Goal: Navigation & Orientation: Understand site structure

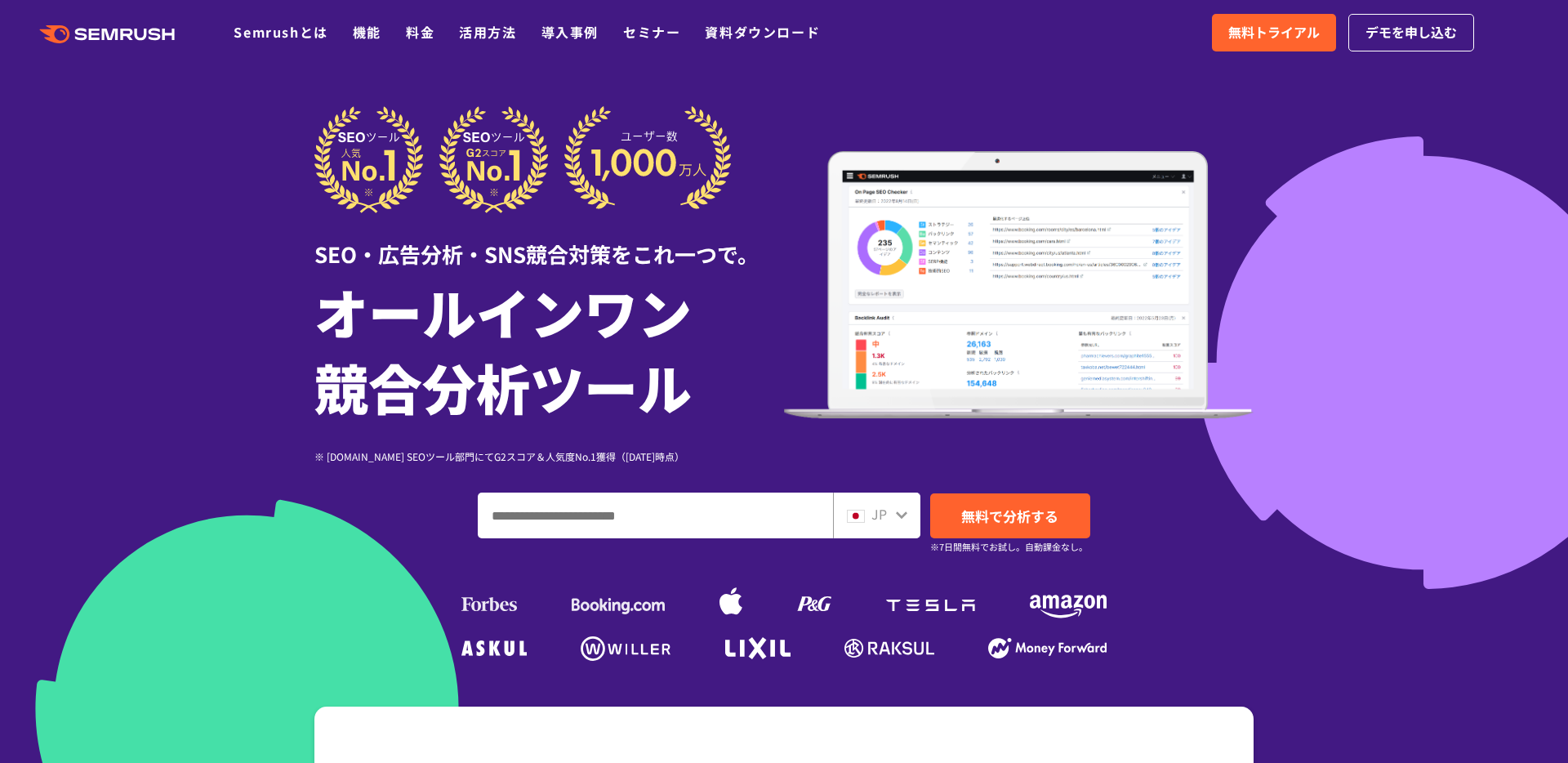
scroll to position [4, 0]
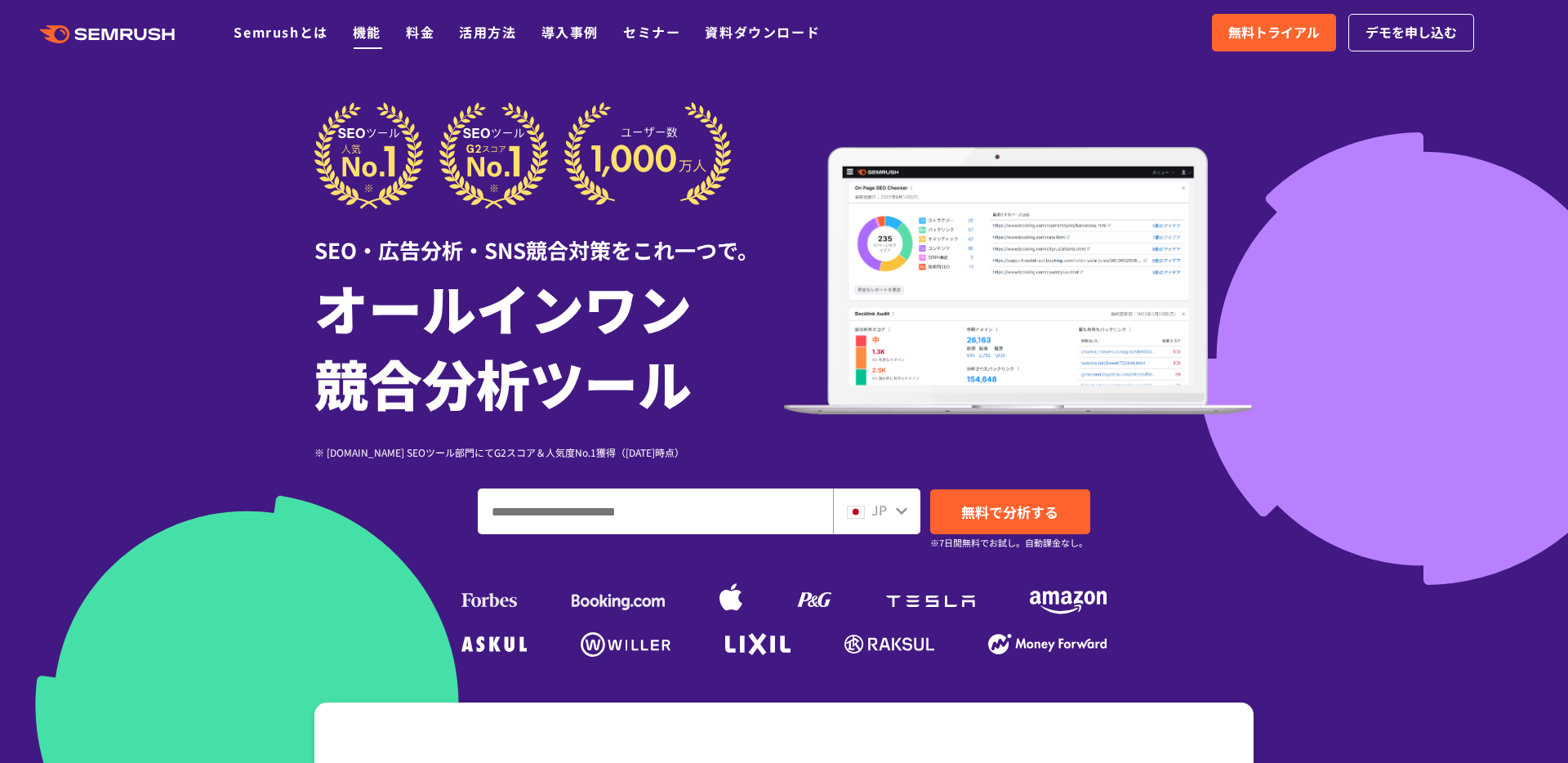
click at [371, 39] on link "機能" at bounding box center [368, 32] width 29 height 20
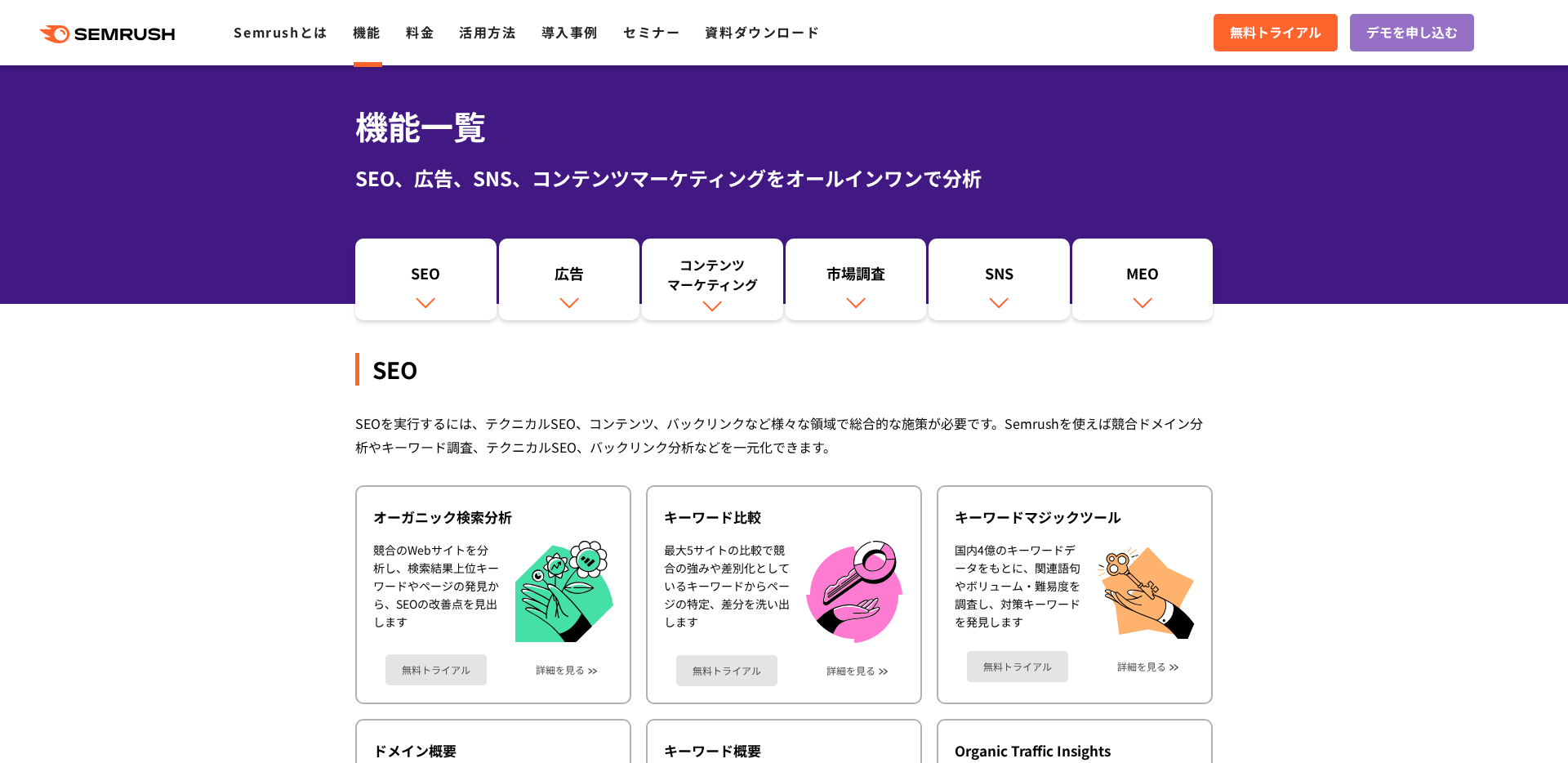
scroll to position [59, 0]
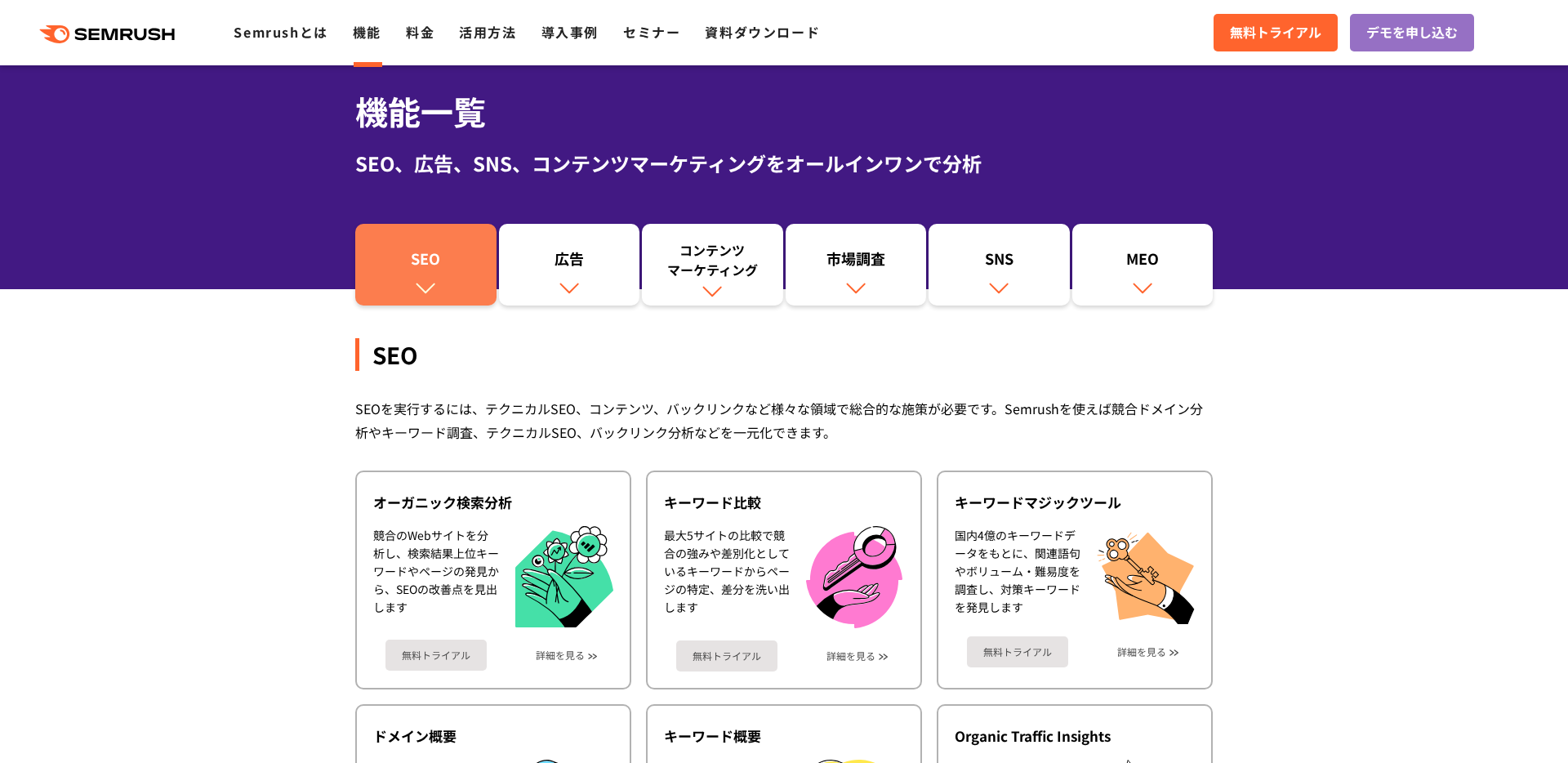
click at [446, 251] on div "SEO" at bounding box center [425, 262] width 125 height 28
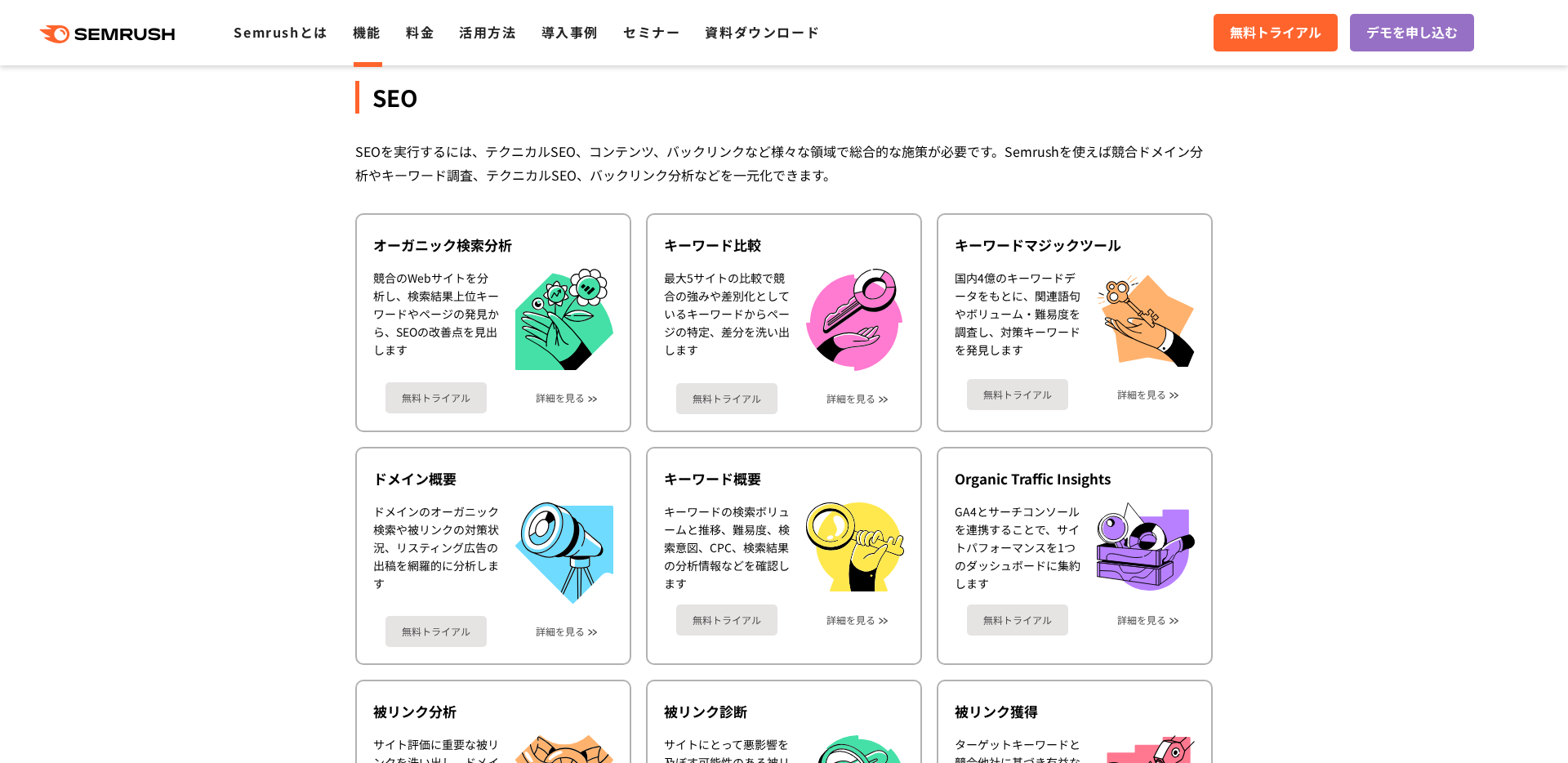
scroll to position [365, 0]
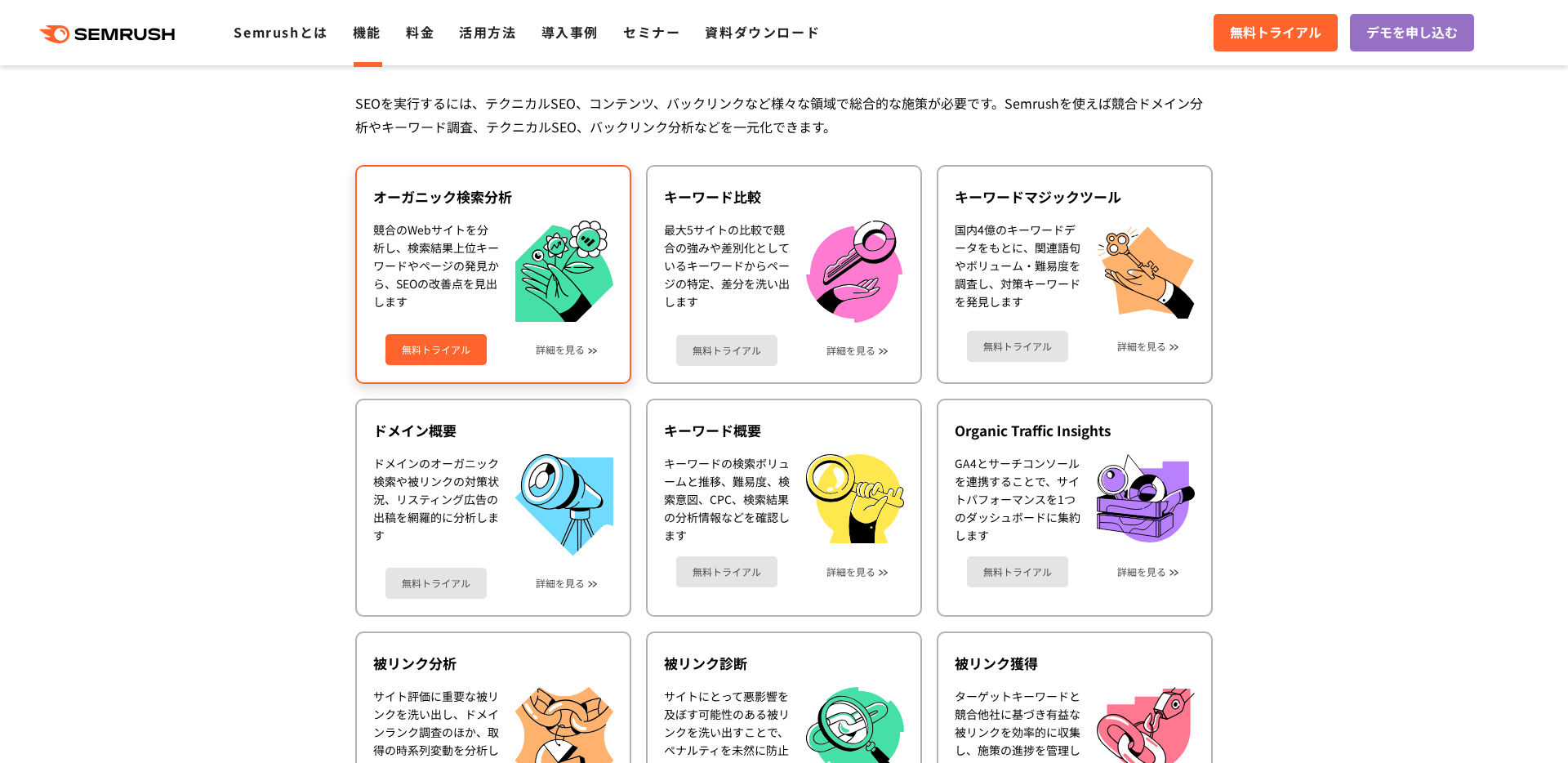
click at [447, 259] on div "競合のWebサイトを分析し、検索結果上位キーワードやページの発見から、SEOの改善点を見出します" at bounding box center [436, 272] width 126 height 102
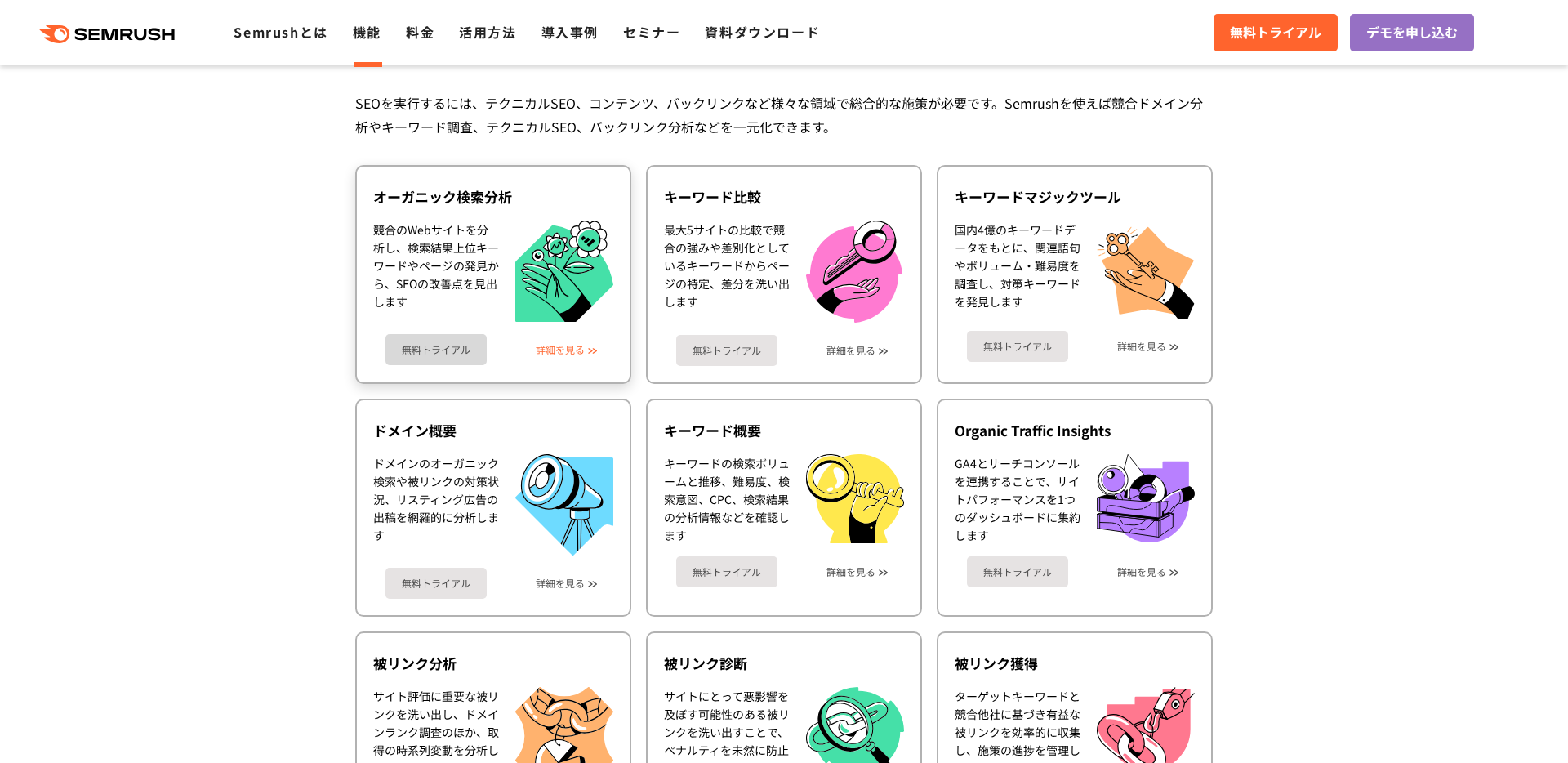
click at [555, 353] on link "詳細を見る" at bounding box center [560, 349] width 49 height 12
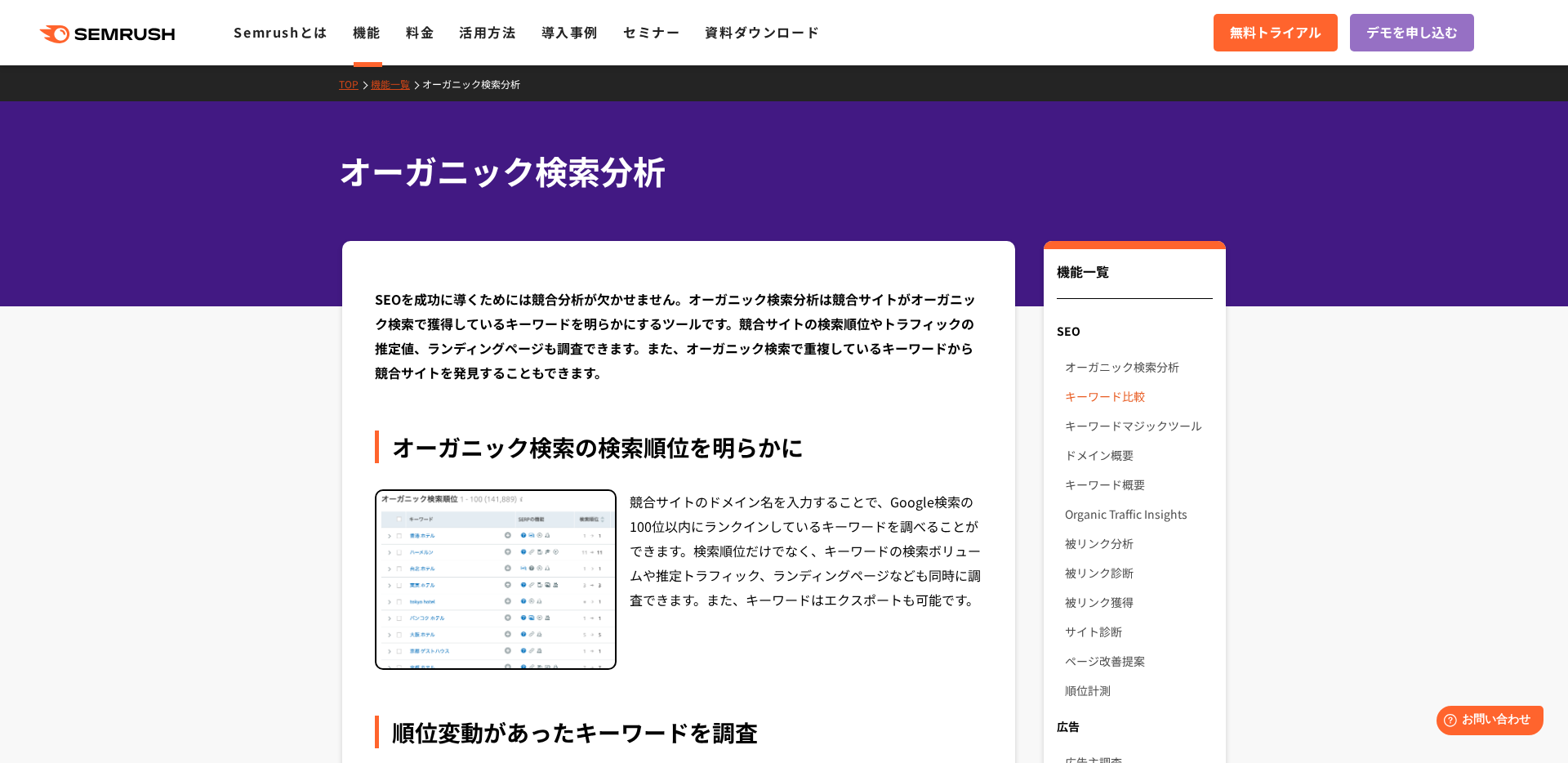
click at [1083, 397] on link "キーワード比較" at bounding box center [1139, 395] width 148 height 30
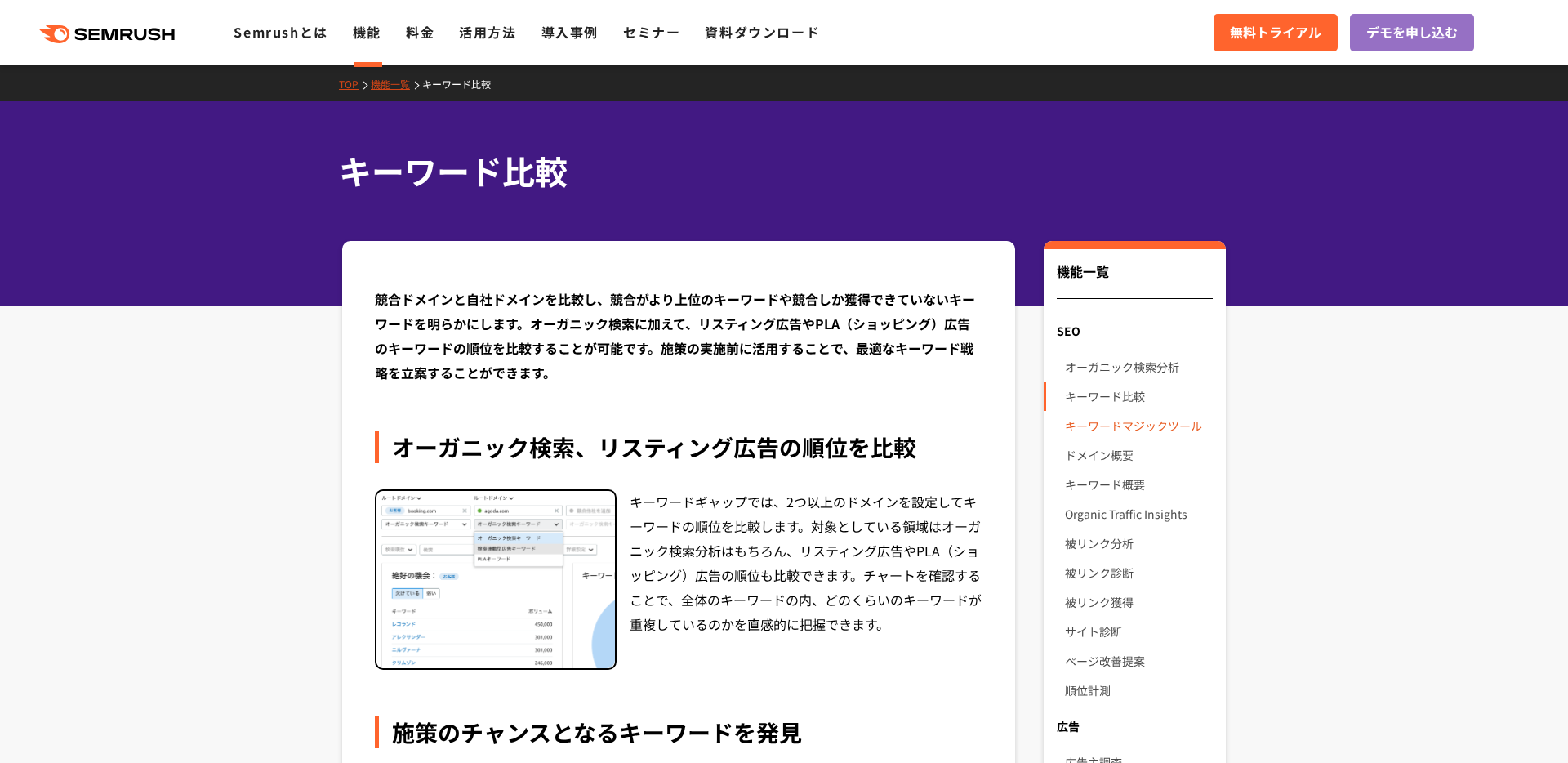
click at [1074, 415] on link "キーワードマジックツール" at bounding box center [1139, 425] width 148 height 30
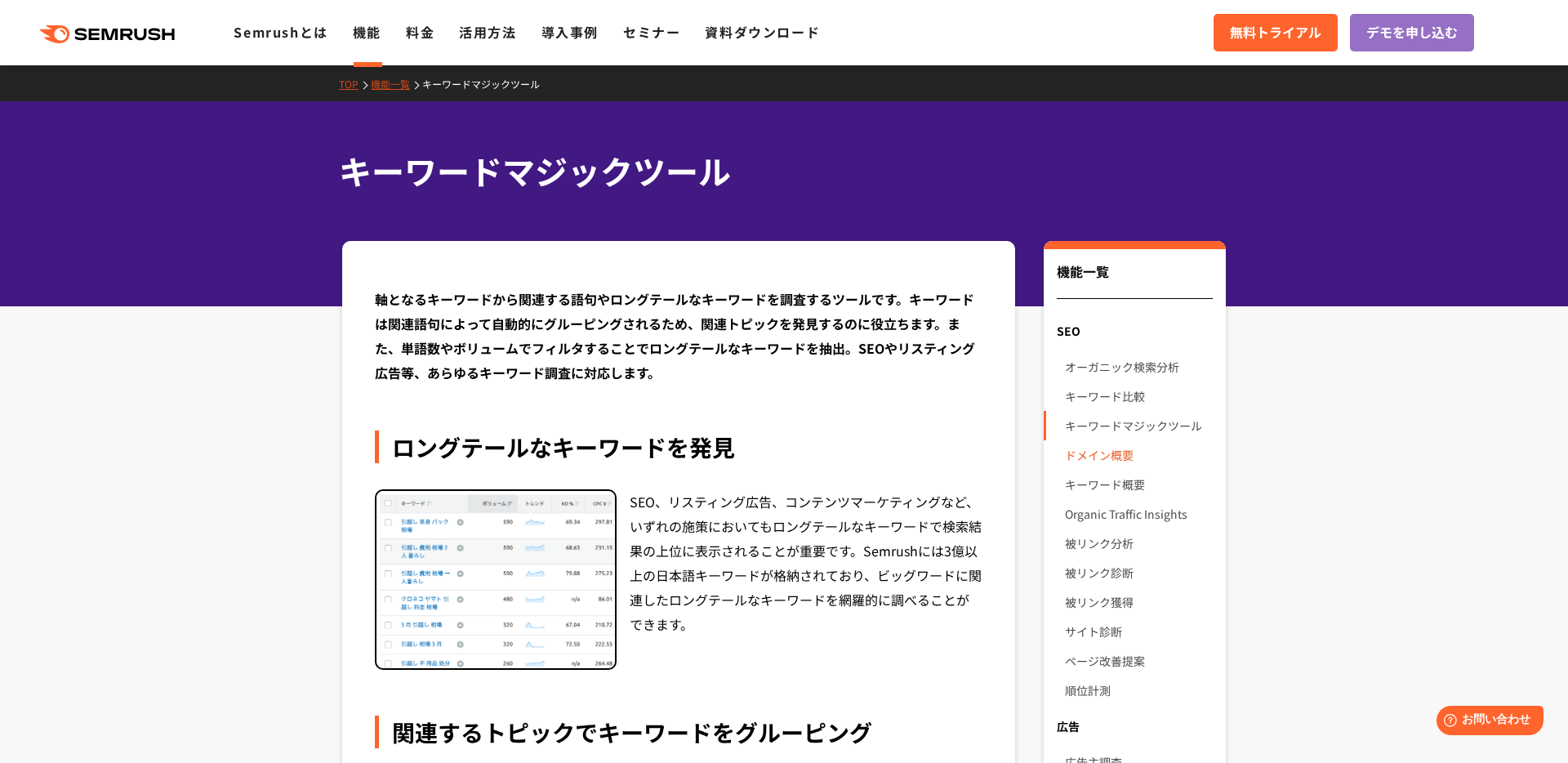
click at [1089, 441] on link "ドメイン概要" at bounding box center [1139, 455] width 148 height 30
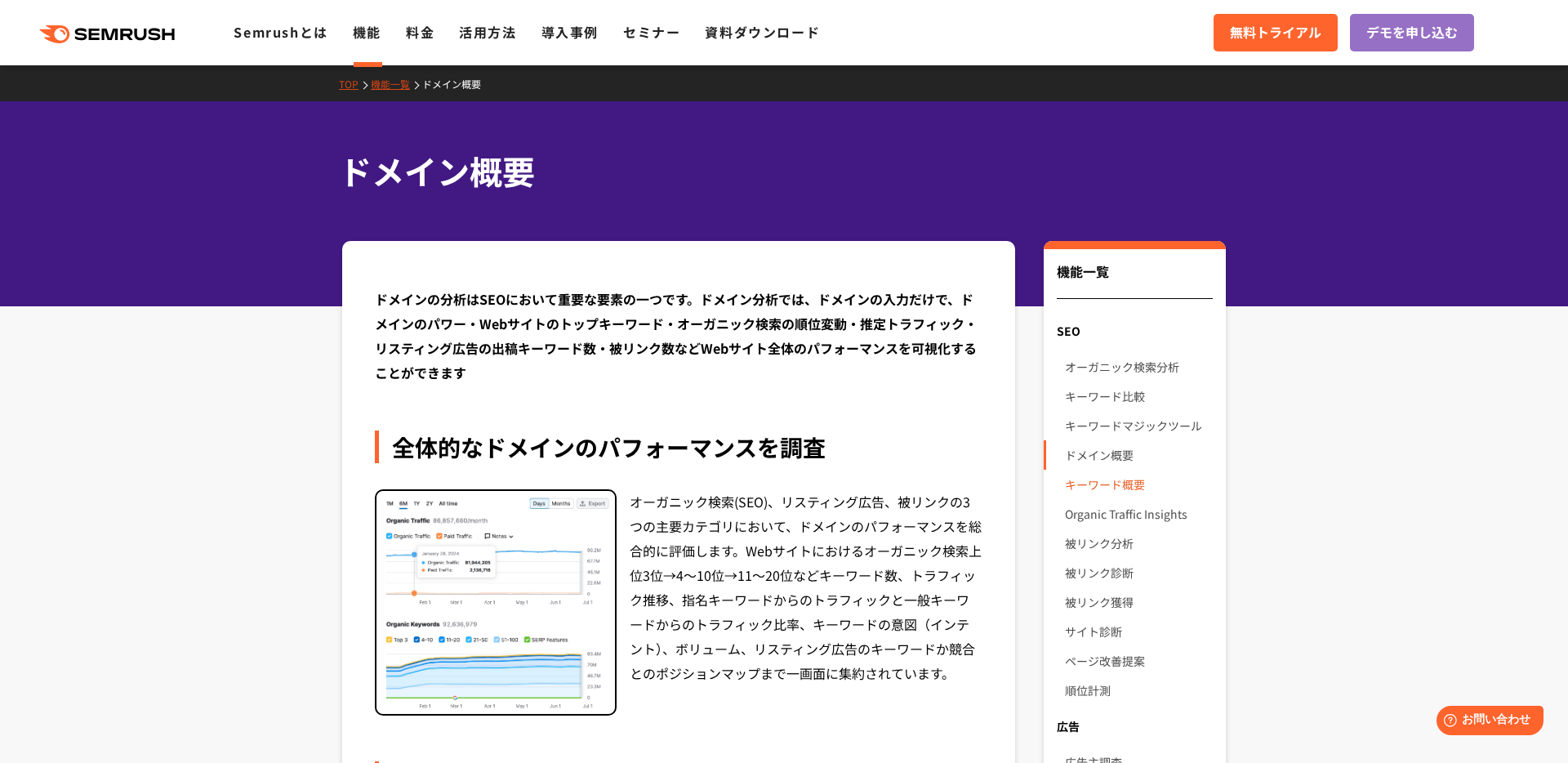
click at [1099, 472] on link "キーワード概要" at bounding box center [1139, 484] width 148 height 30
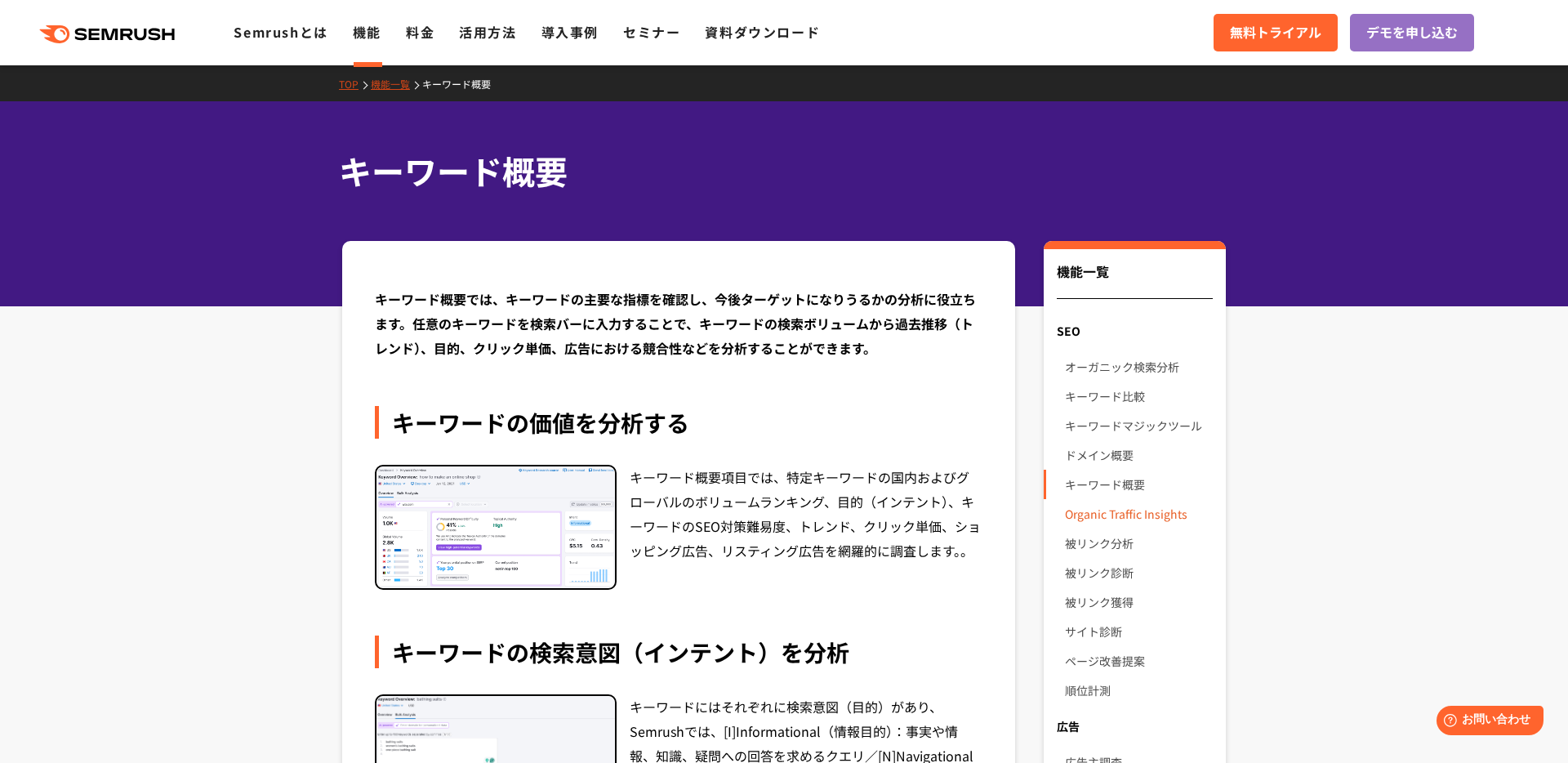
click at [1102, 517] on link "Organic Traffic Insights" at bounding box center [1139, 514] width 148 height 30
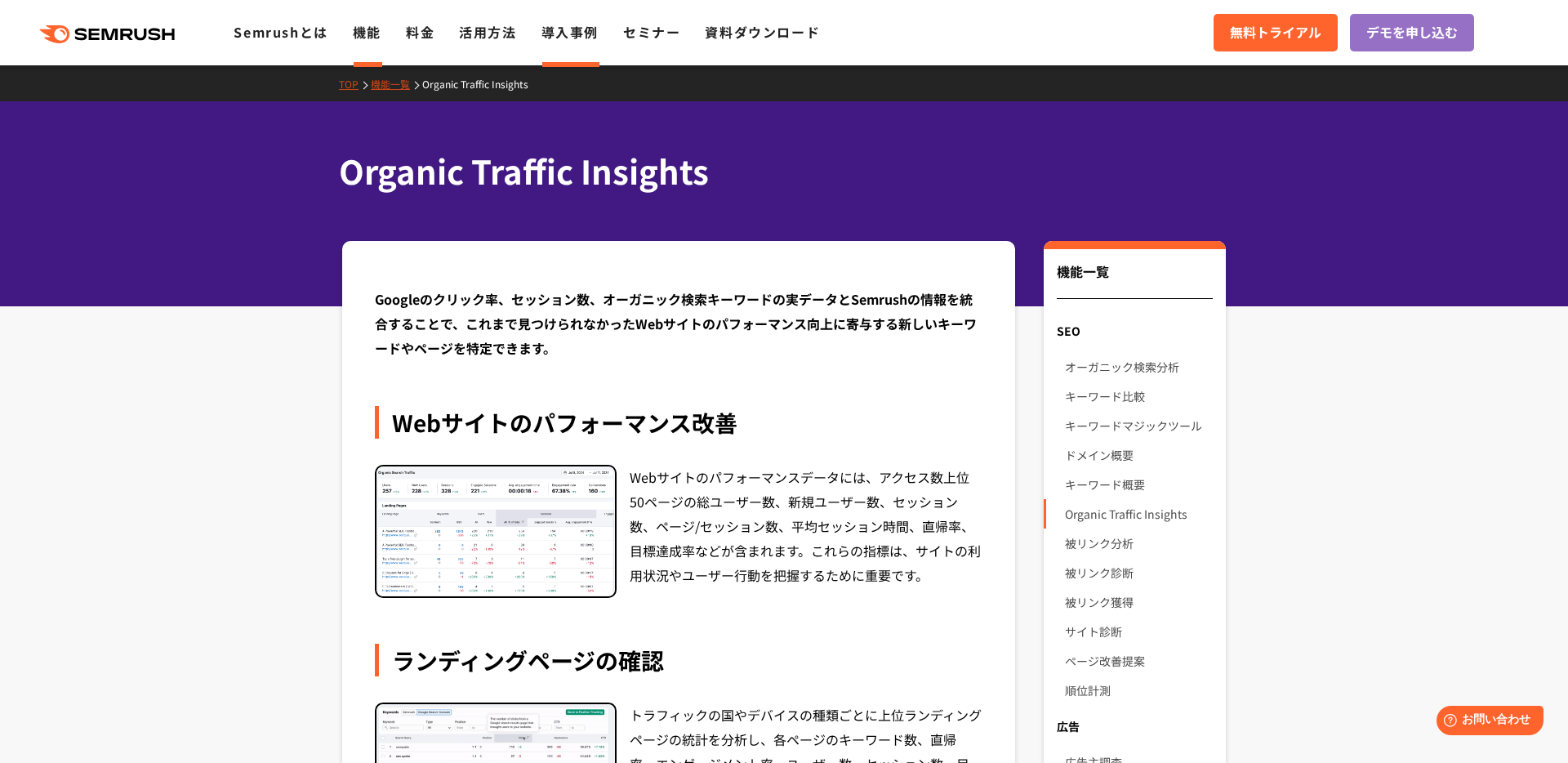
click at [583, 25] on link "導入事例" at bounding box center [570, 32] width 57 height 20
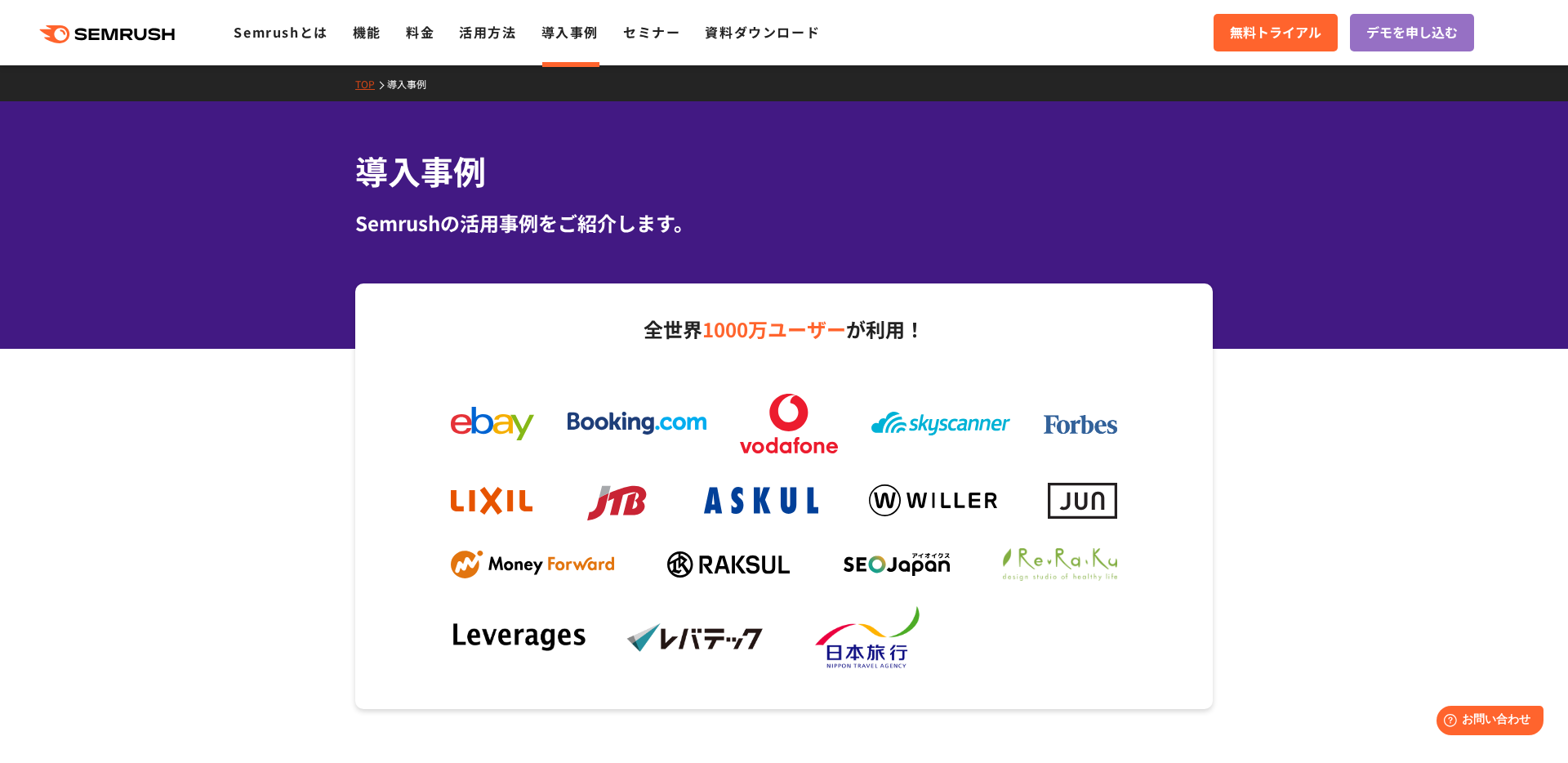
click at [472, 59] on header ".cls-1 {fill: #fff;} .cls {fill: #FF642D;} .cls {fill: #FF642D;} .cls {fill: #F…" at bounding box center [784, 32] width 1568 height 65
click at [481, 39] on link "活用方法" at bounding box center [488, 32] width 57 height 20
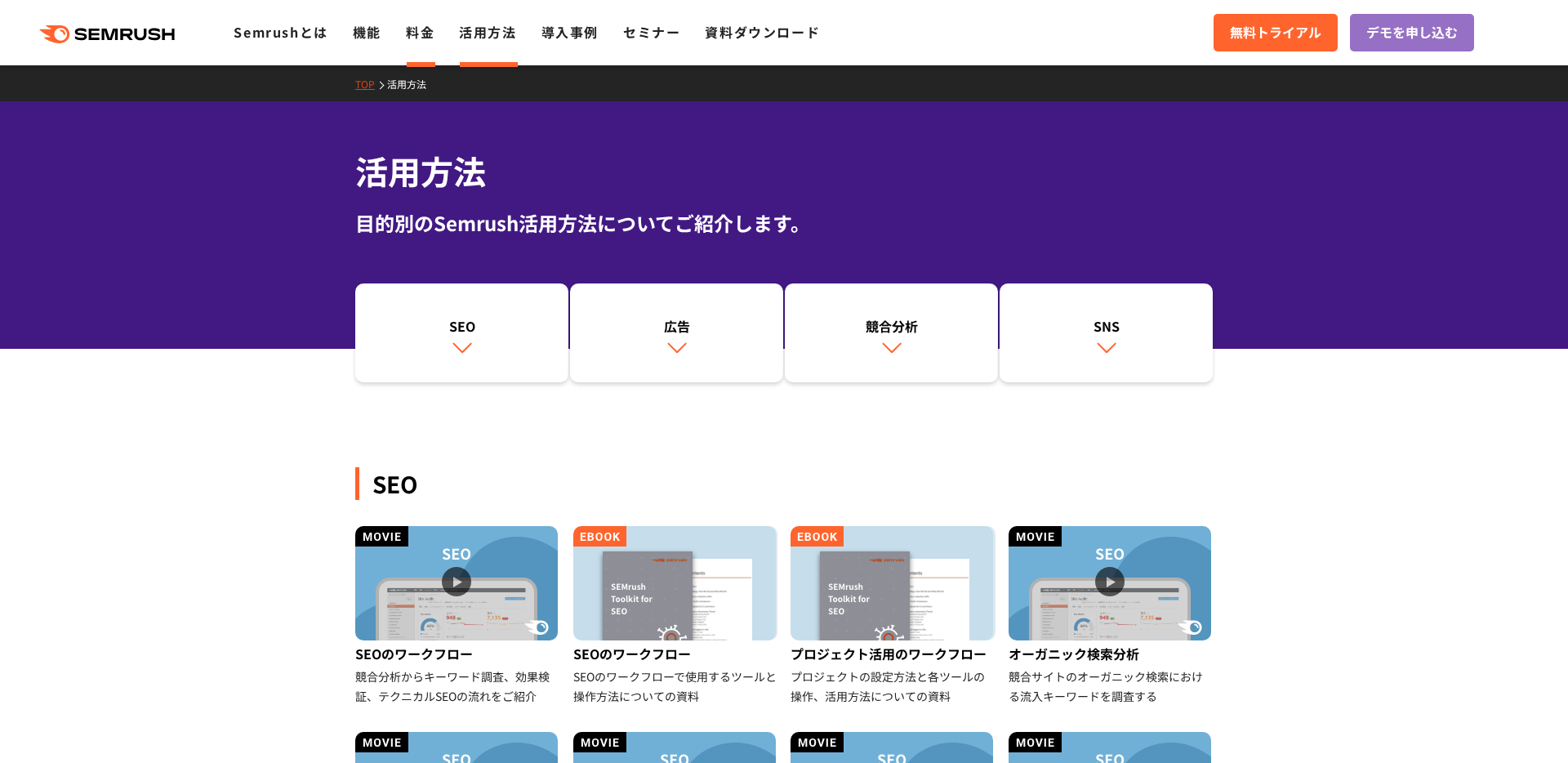
click at [429, 25] on link "料金" at bounding box center [420, 32] width 29 height 20
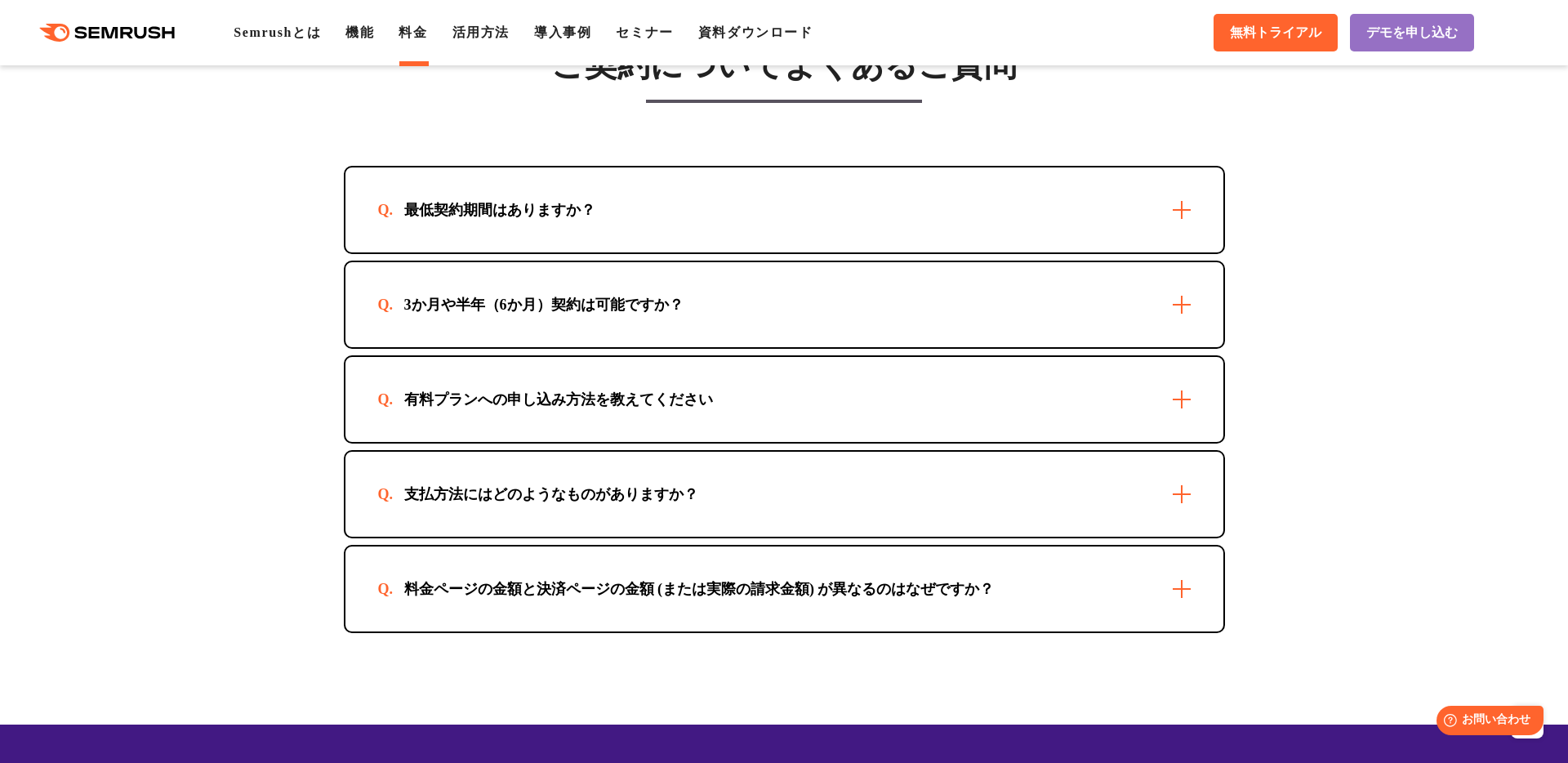
scroll to position [4653, 0]
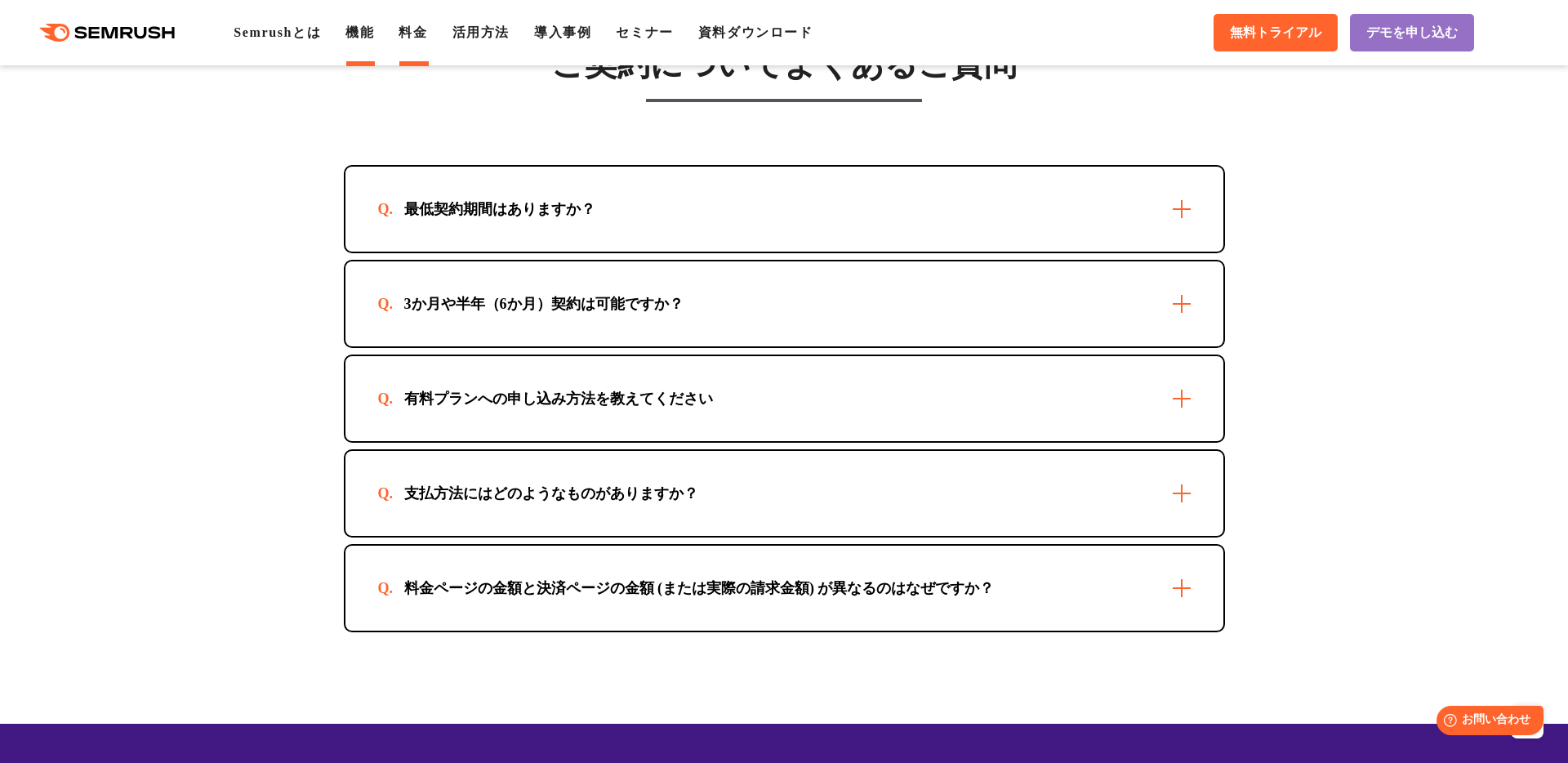
click at [374, 34] on link "機能" at bounding box center [360, 31] width 29 height 13
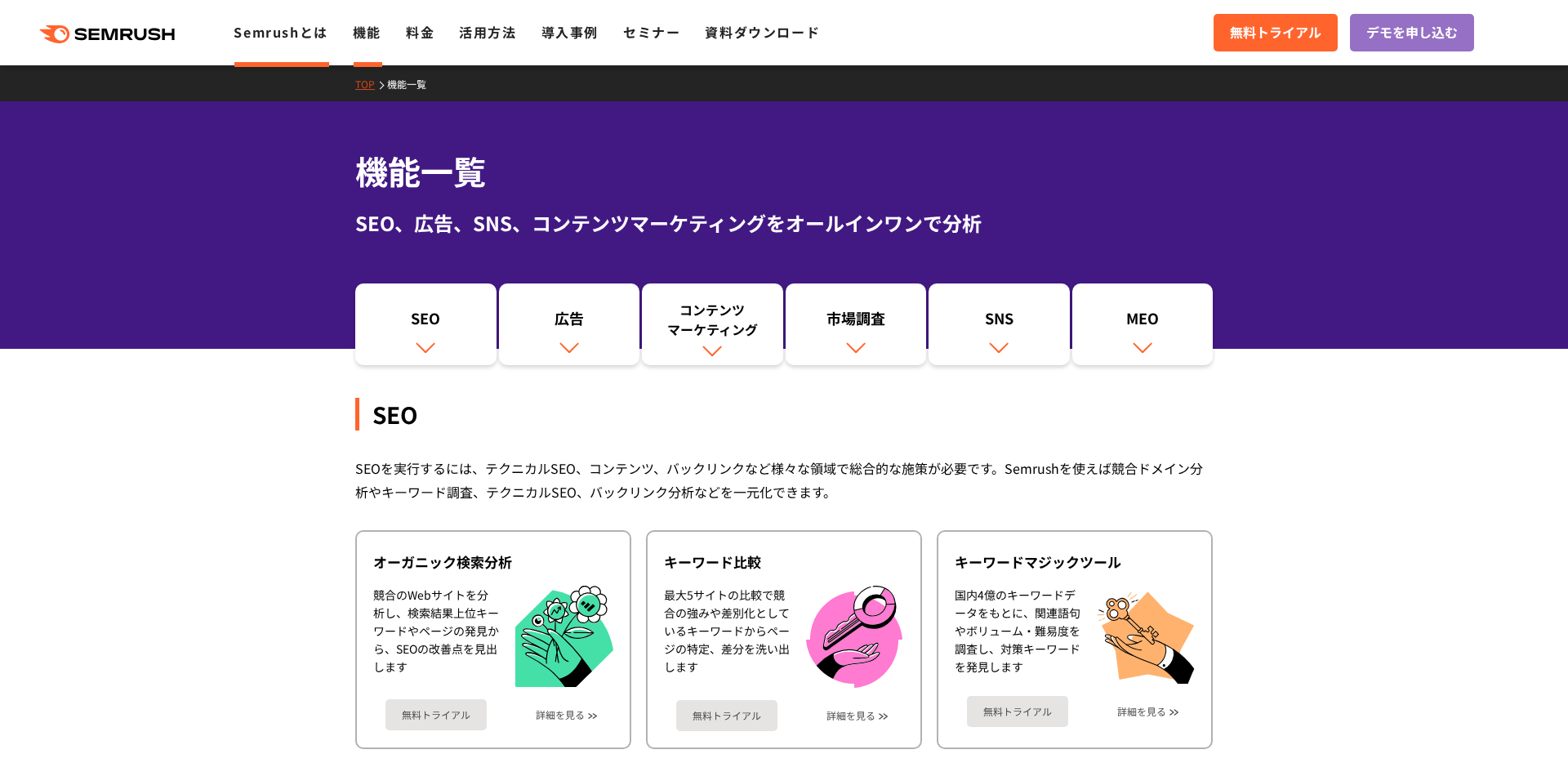
click at [274, 30] on link "Semrushとは" at bounding box center [281, 32] width 94 height 20
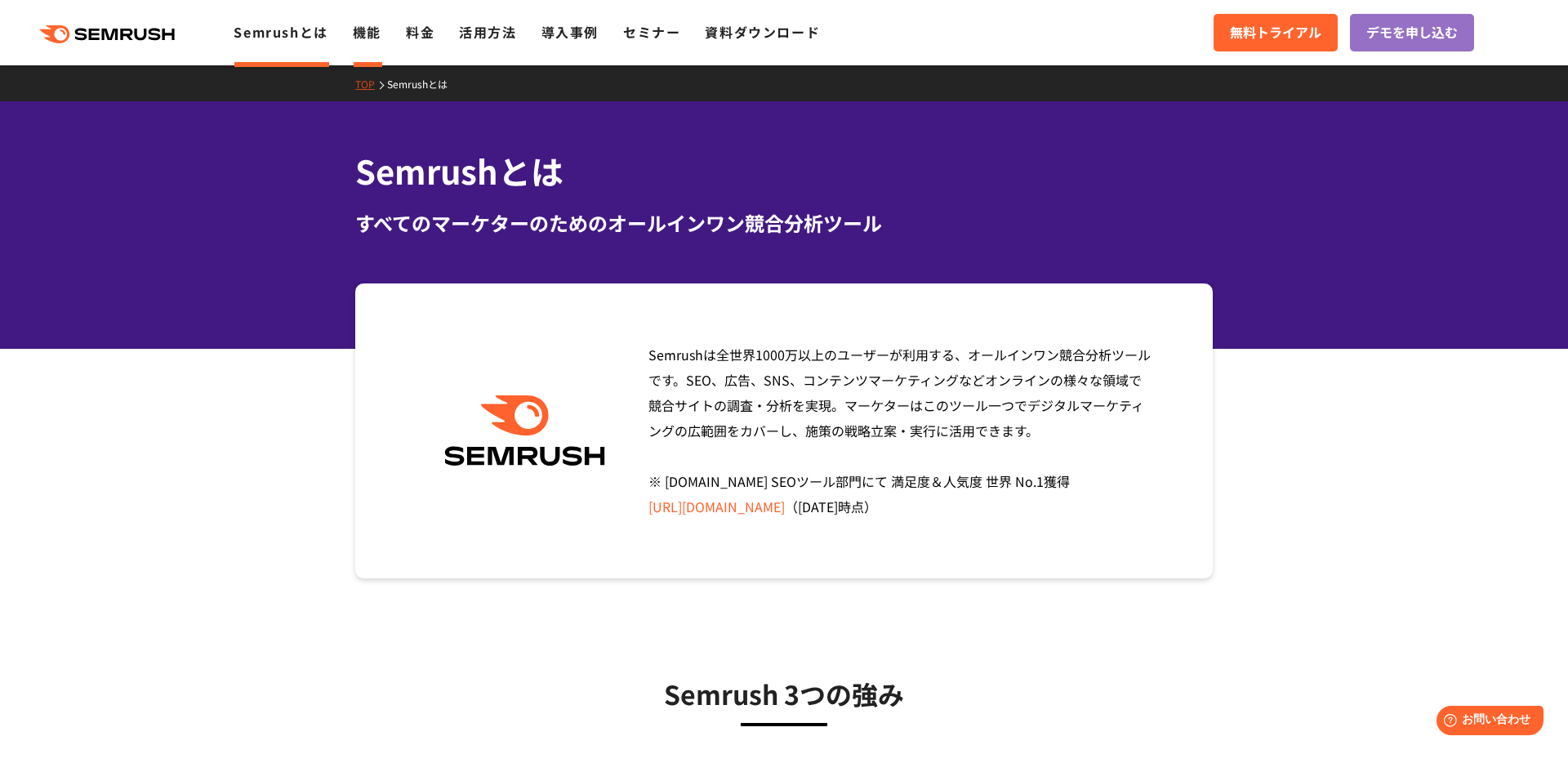
click at [368, 40] on link "機能" at bounding box center [368, 32] width 29 height 20
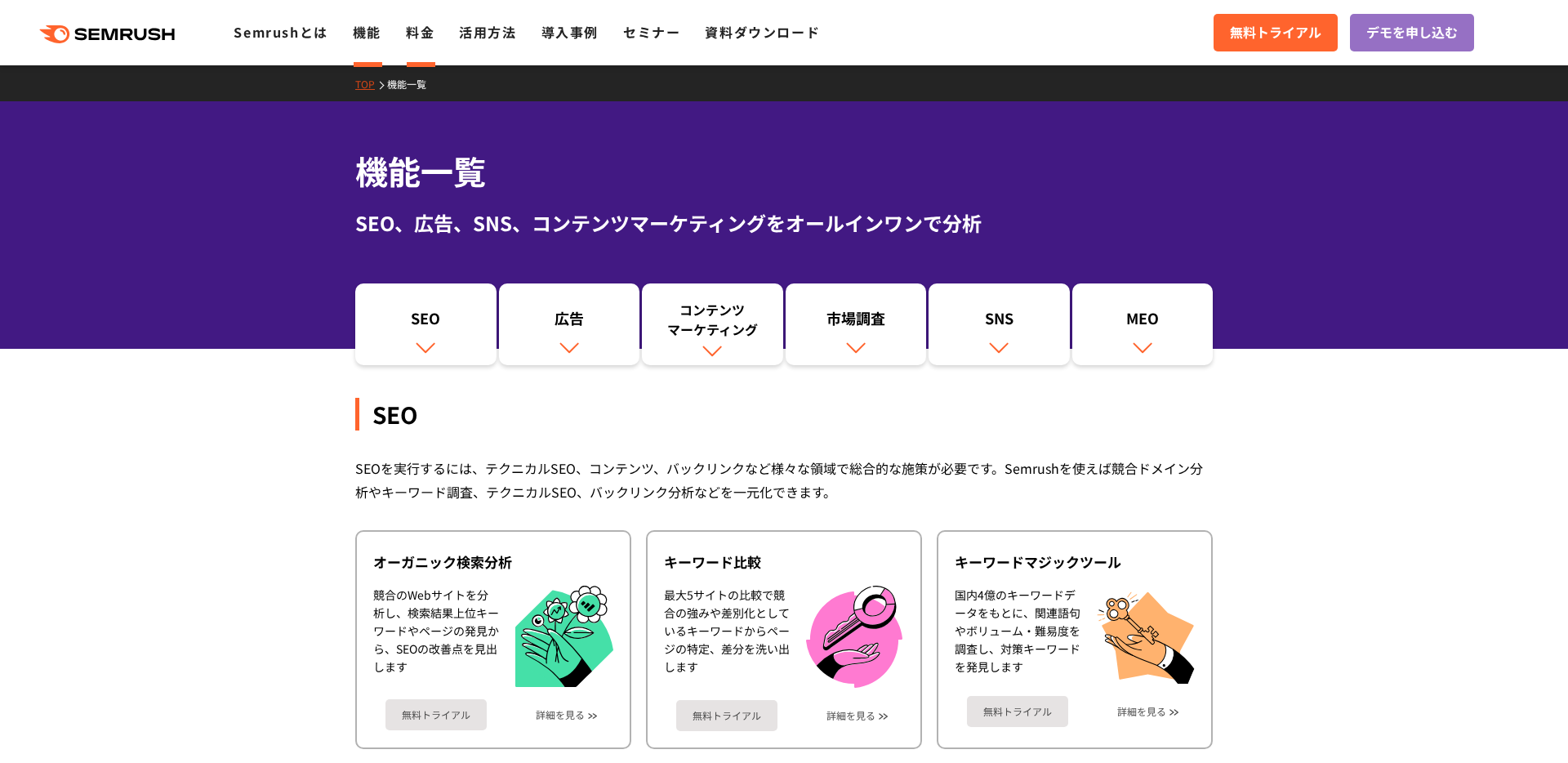
click at [411, 41] on link "料金" at bounding box center [420, 32] width 29 height 20
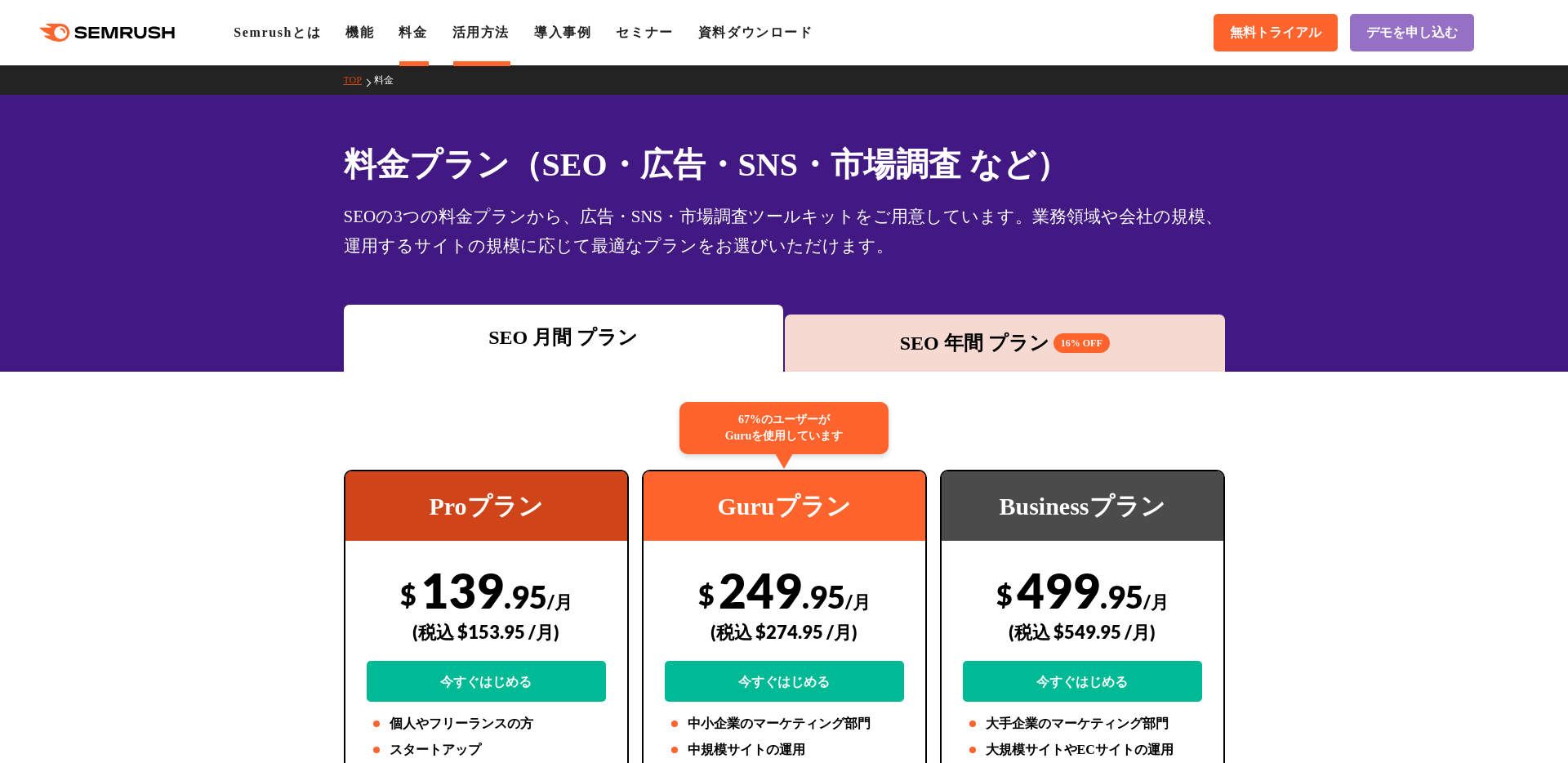
click at [485, 41] on li "活用方法" at bounding box center [481, 33] width 57 height 20
click at [490, 36] on link "活用方法" at bounding box center [481, 31] width 57 height 13
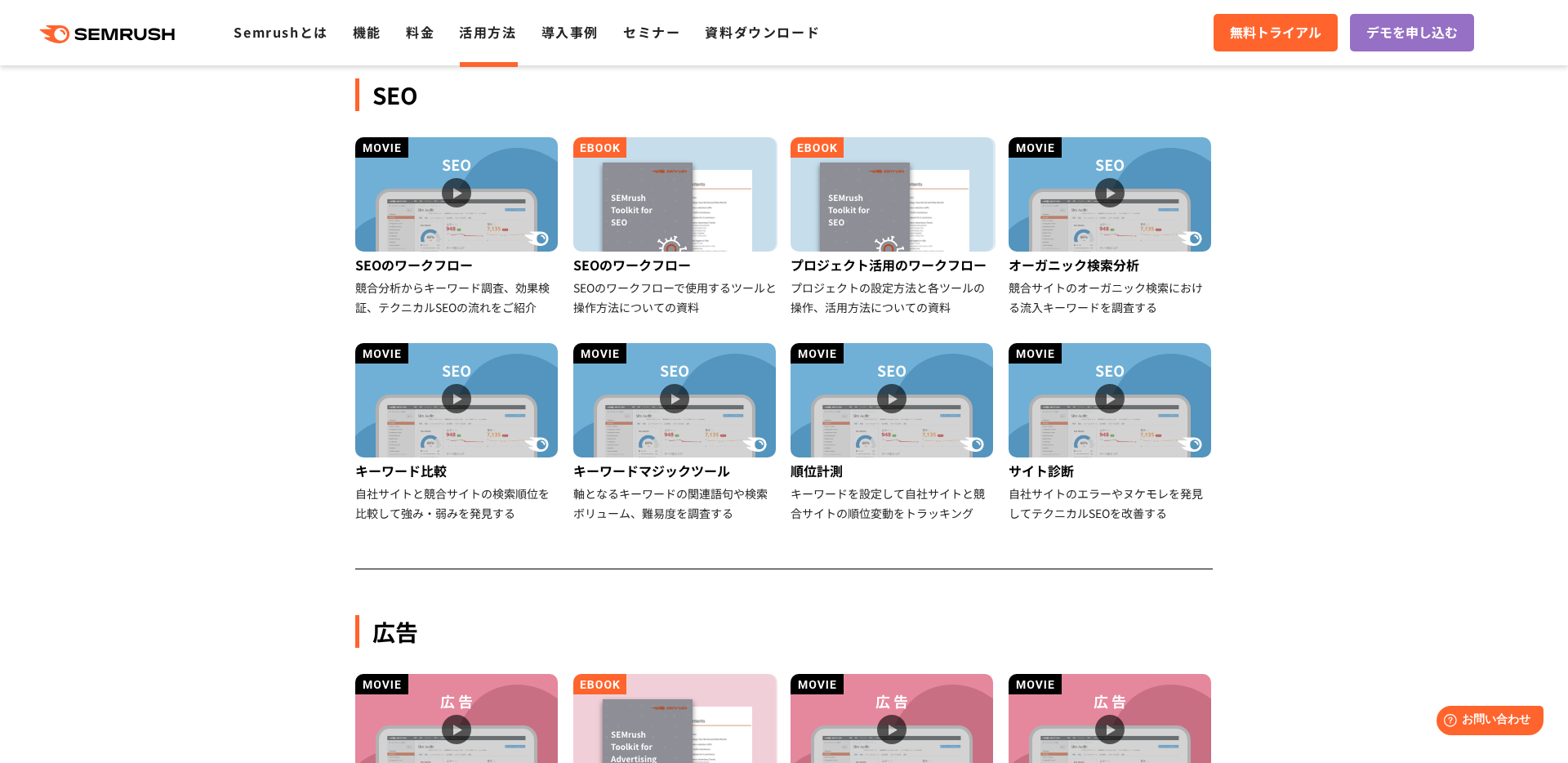
scroll to position [390, 0]
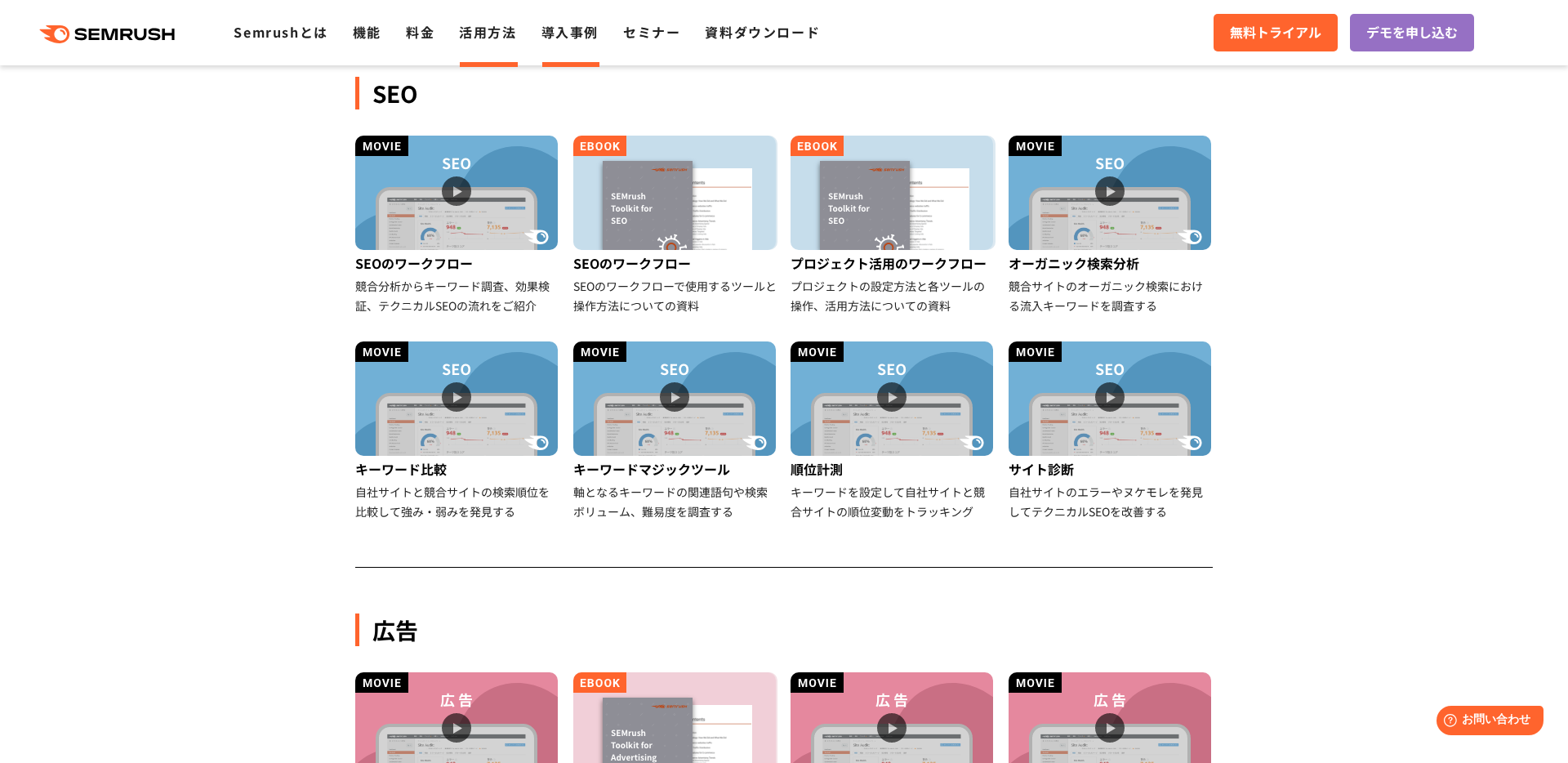
click at [568, 36] on link "導入事例" at bounding box center [570, 32] width 57 height 20
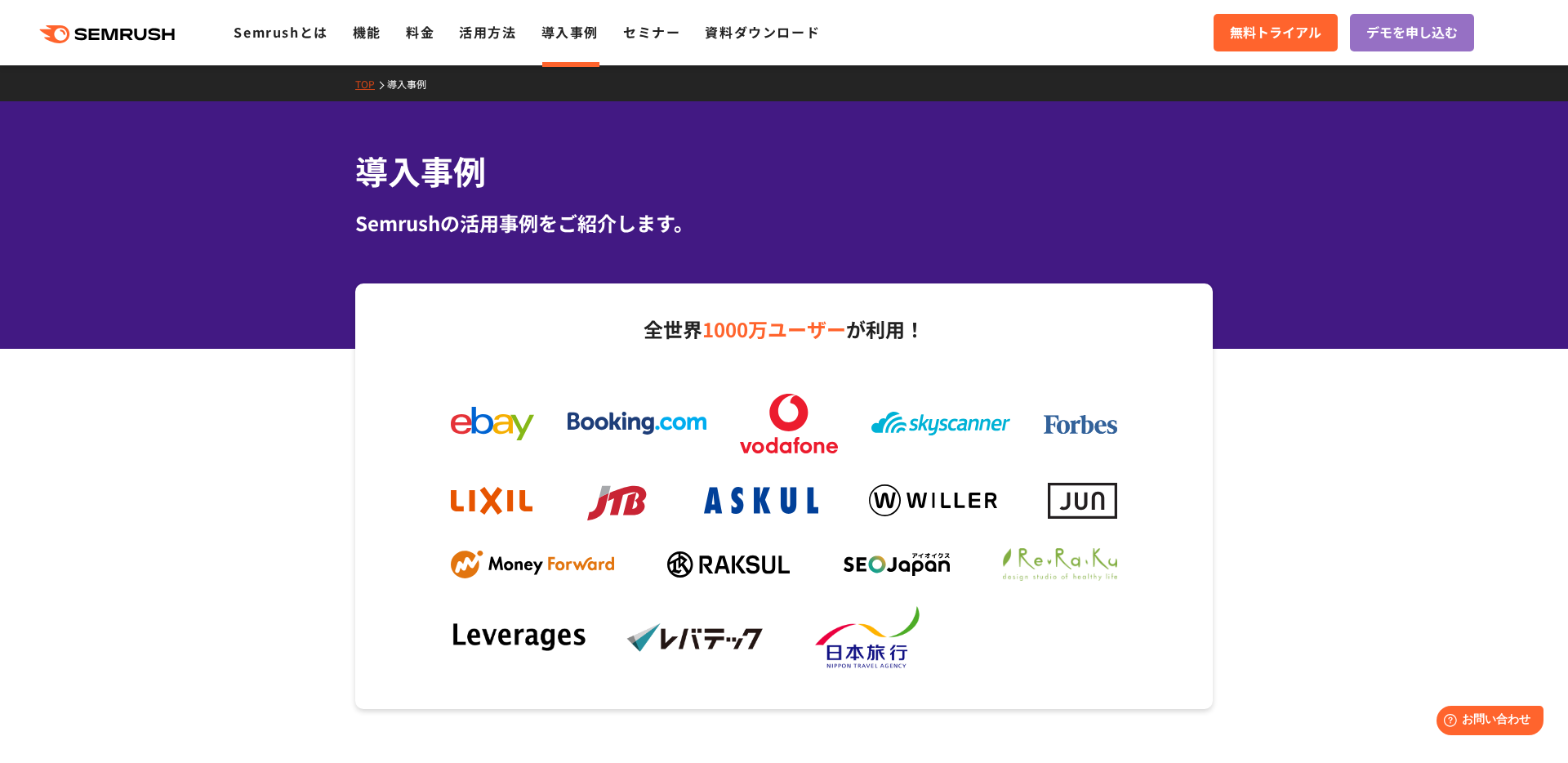
click at [644, 44] on div ".cls {fill: #FF642D;} .cls {fill: #FF642D;} Semrushとは 機能 料金 活用方法 導入事例 セミナー 資料ダウ…" at bounding box center [784, 32] width 1568 height 49
click at [644, 40] on link "セミナー" at bounding box center [652, 32] width 57 height 20
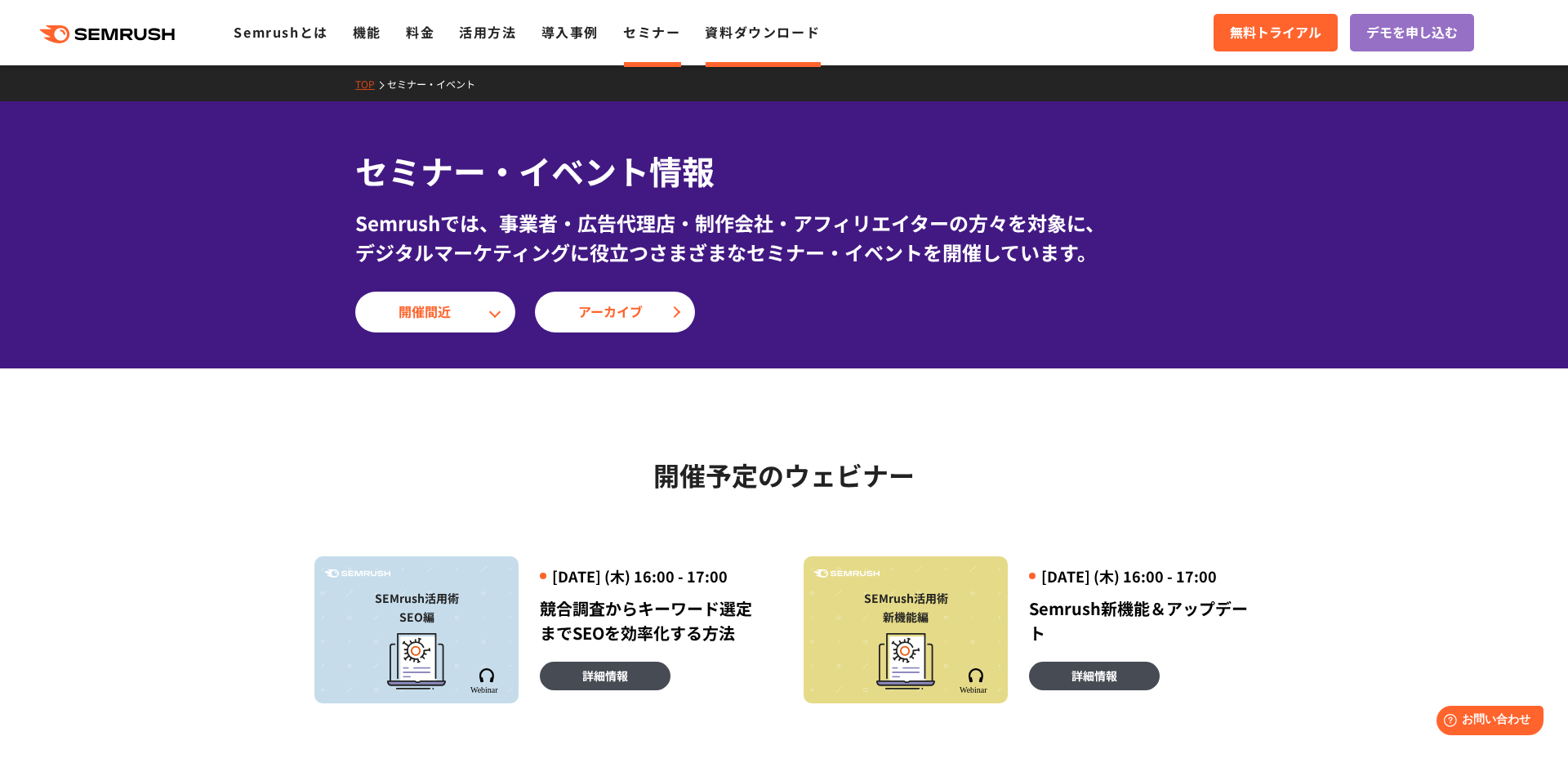
click at [735, 39] on link "資料ダウンロード" at bounding box center [762, 32] width 115 height 20
click at [258, 35] on link "Semrushとは" at bounding box center [281, 32] width 94 height 20
